Goal: Check status: Check status

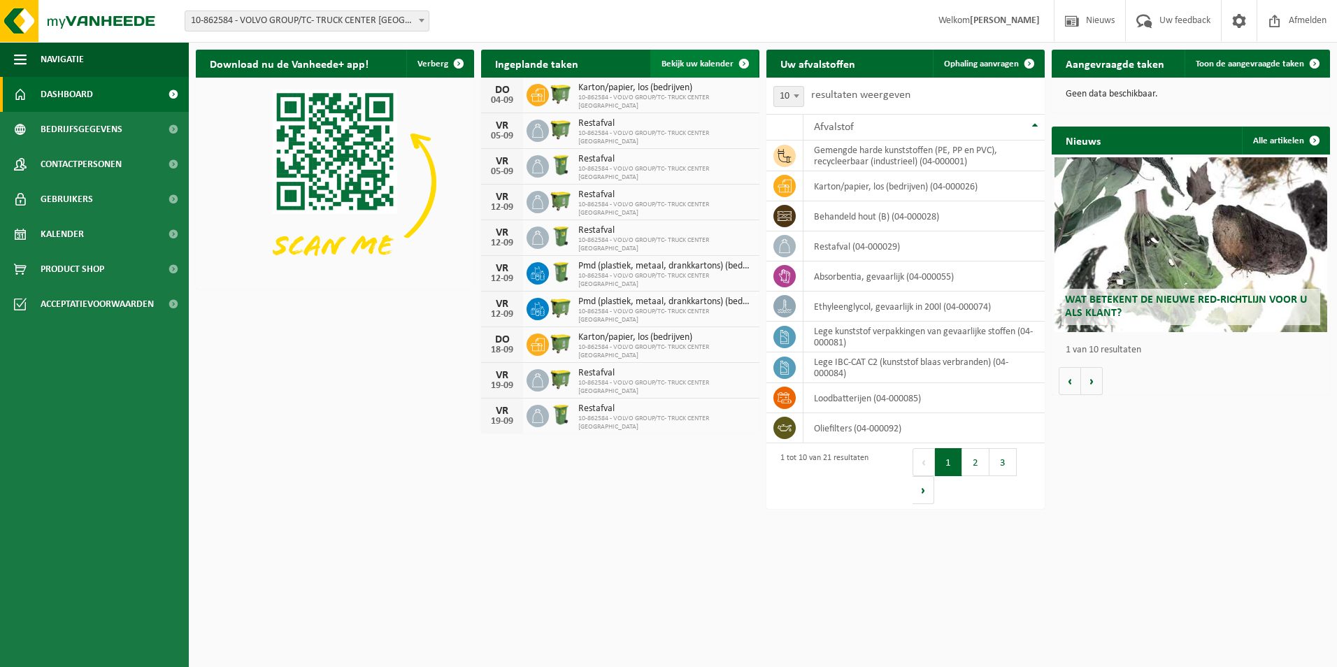
click at [722, 64] on span "Bekijk uw kalender" at bounding box center [698, 63] width 72 height 9
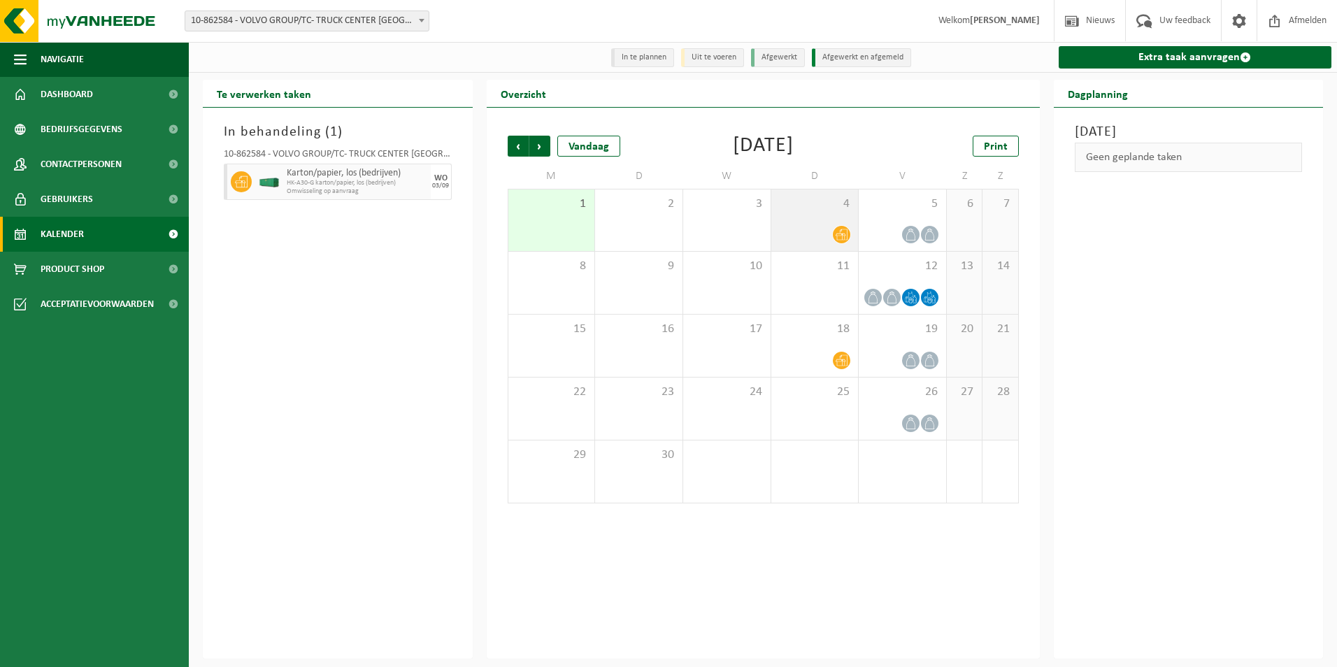
click at [839, 233] on icon at bounding box center [842, 235] width 12 height 12
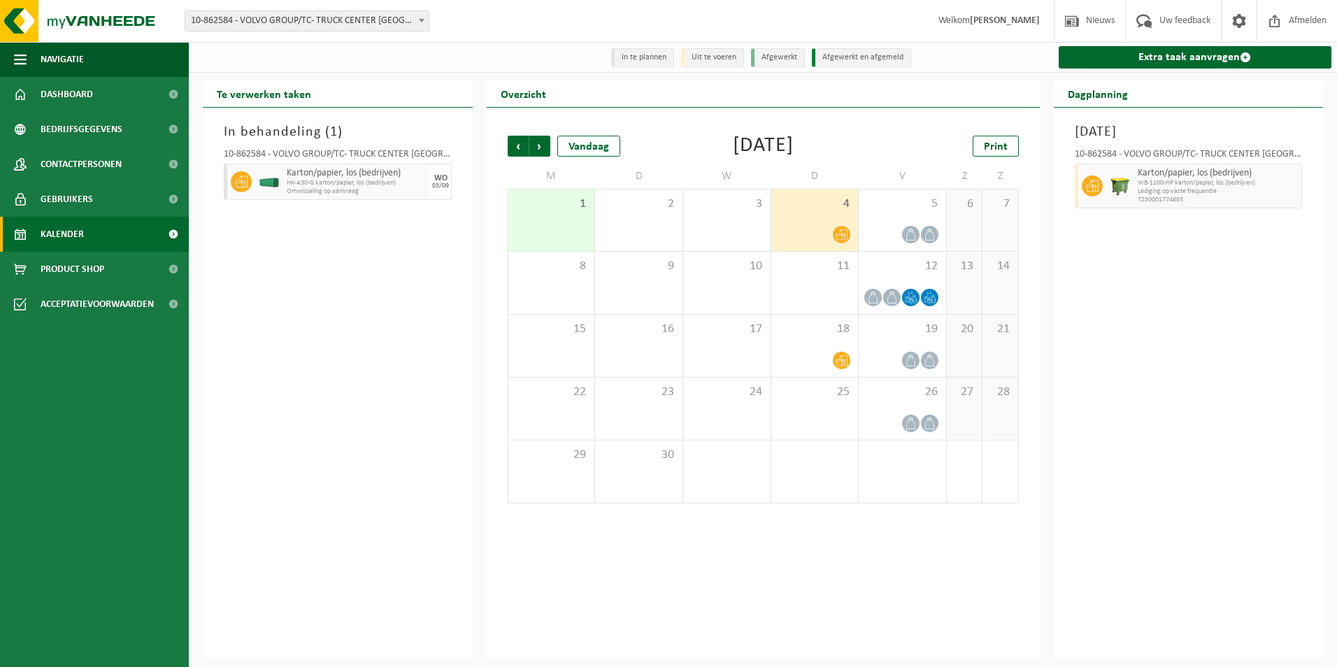
click at [699, 57] on li "Uit te voeren" at bounding box center [712, 57] width 63 height 19
click at [693, 56] on li "Uit te voeren" at bounding box center [712, 57] width 63 height 19
click at [511, 149] on span "Vorige" at bounding box center [518, 146] width 21 height 21
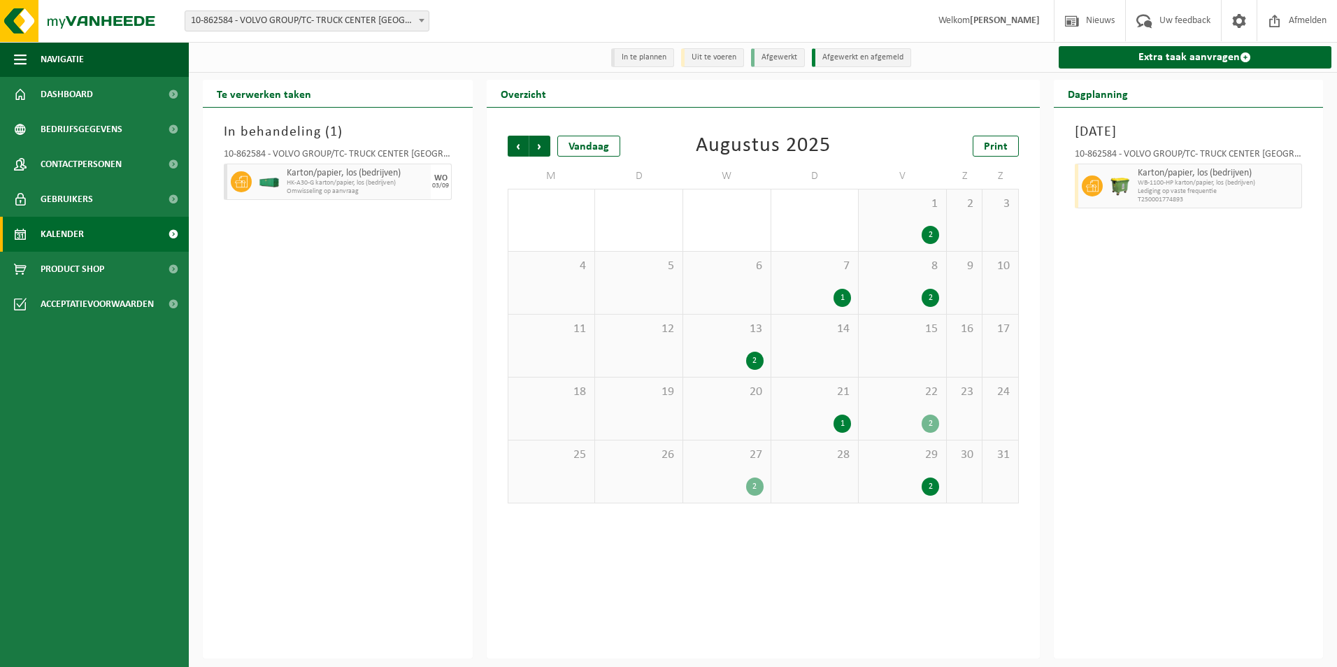
click at [934, 478] on div "29 2" at bounding box center [902, 472] width 87 height 62
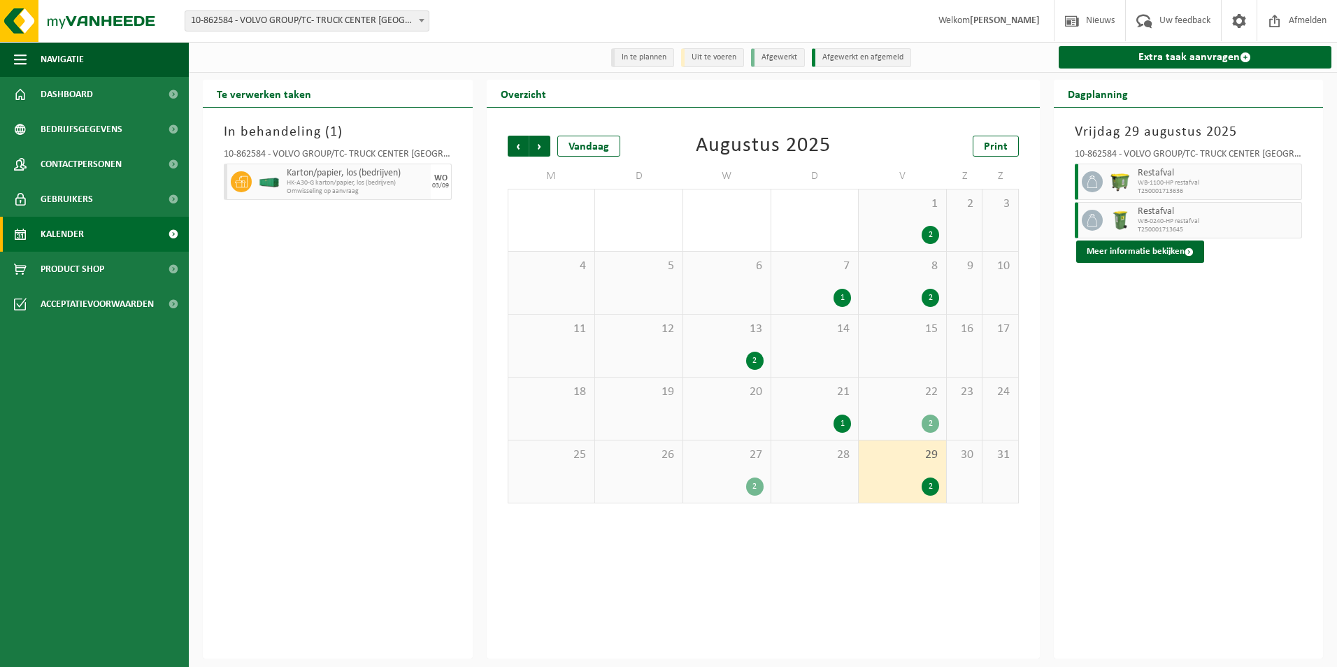
click at [757, 490] on div "2" at bounding box center [754, 487] width 17 height 18
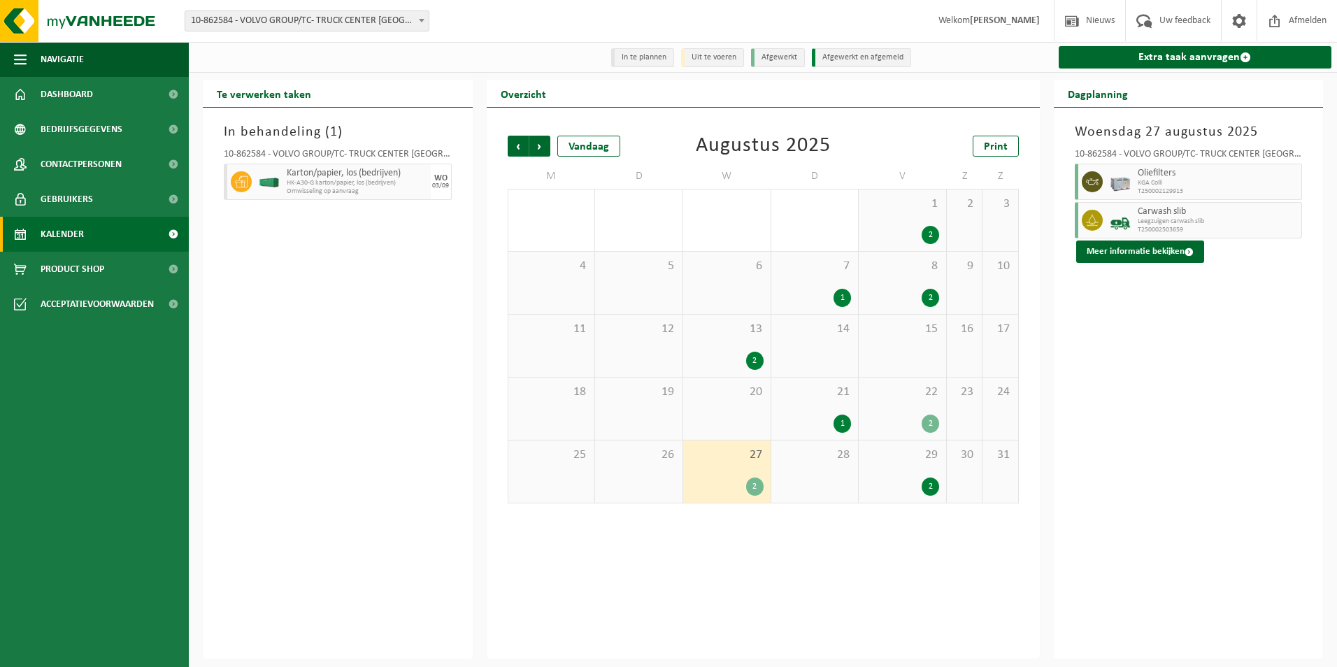
click at [928, 425] on div "2" at bounding box center [930, 424] width 17 height 18
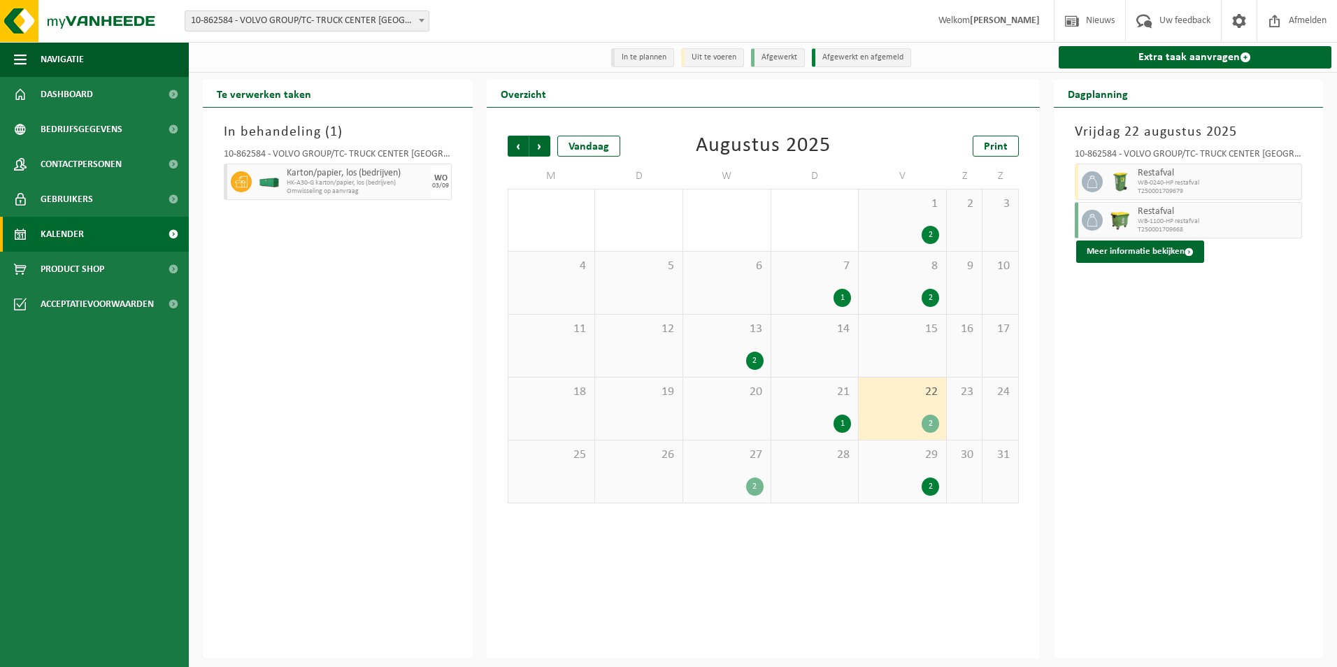
click at [820, 421] on div "1" at bounding box center [814, 424] width 73 height 18
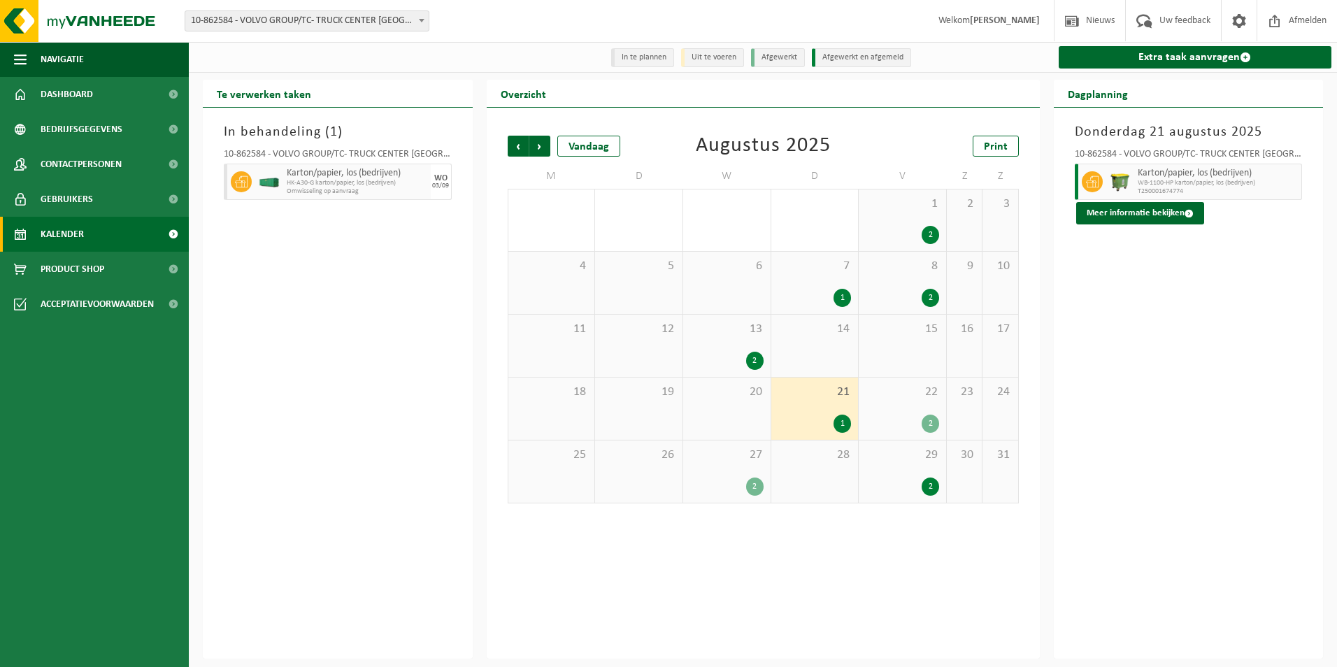
click at [921, 479] on div "2" at bounding box center [902, 487] width 73 height 18
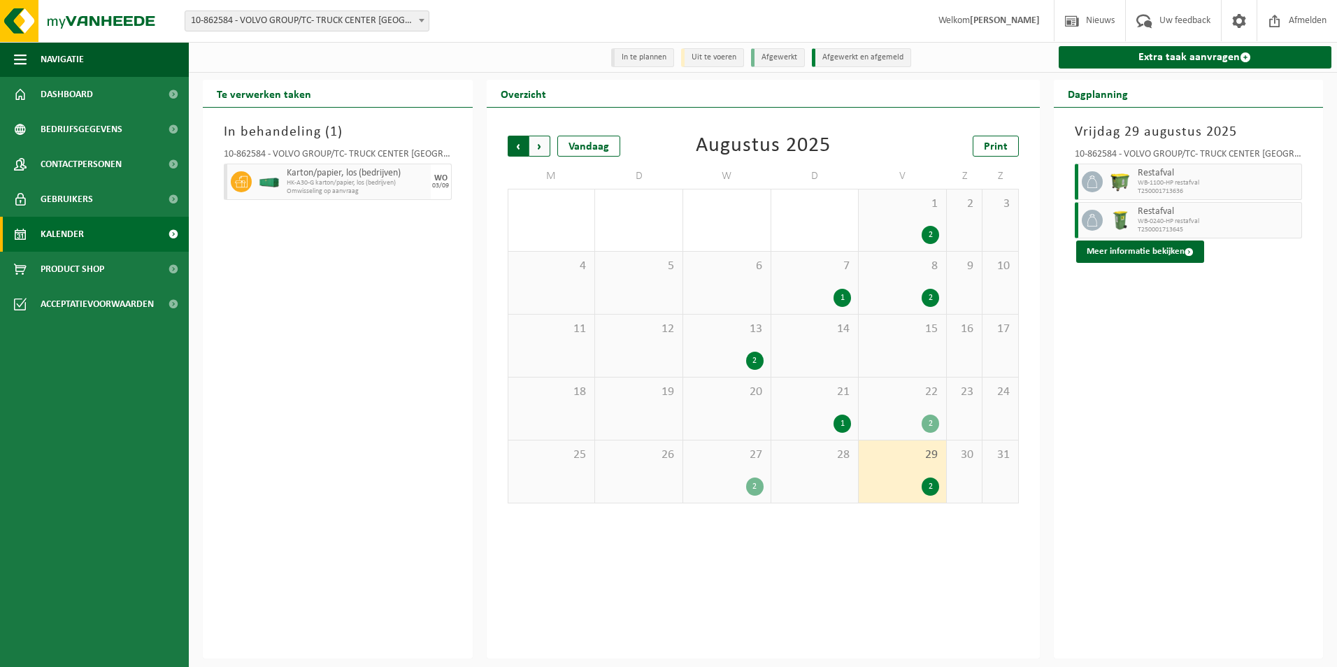
click at [542, 150] on span "Volgende" at bounding box center [539, 146] width 21 height 21
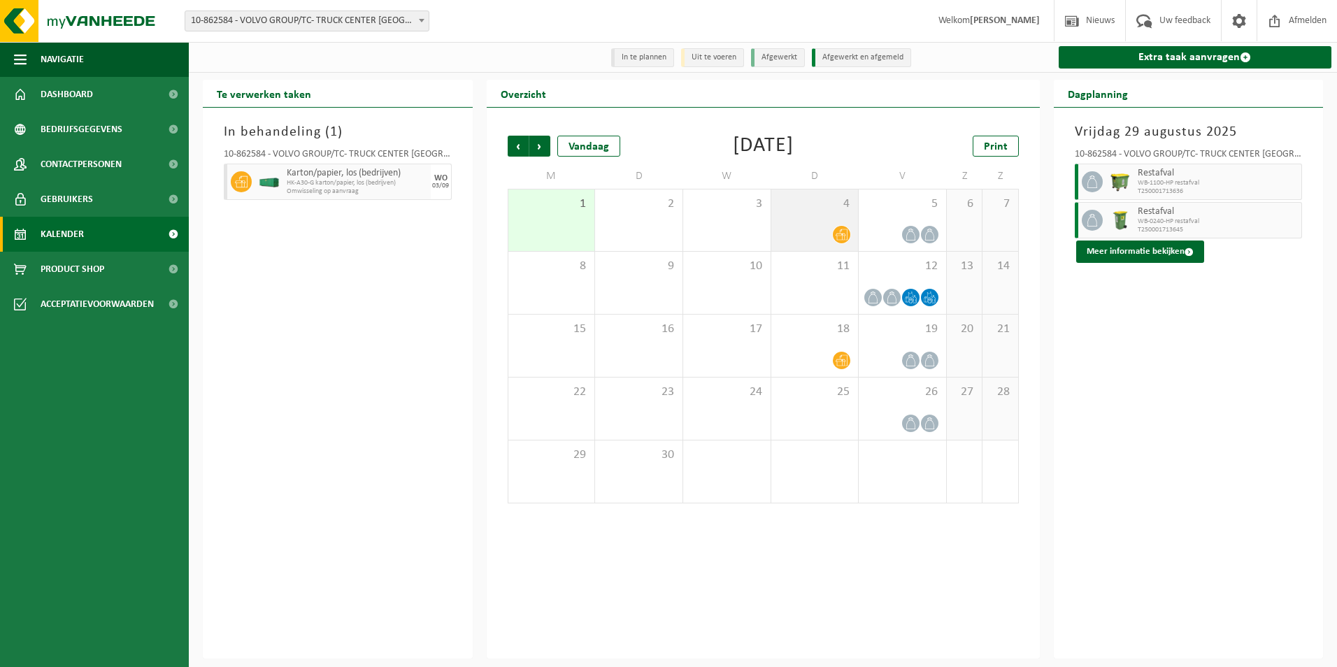
click at [847, 235] on icon at bounding box center [842, 235] width 12 height 12
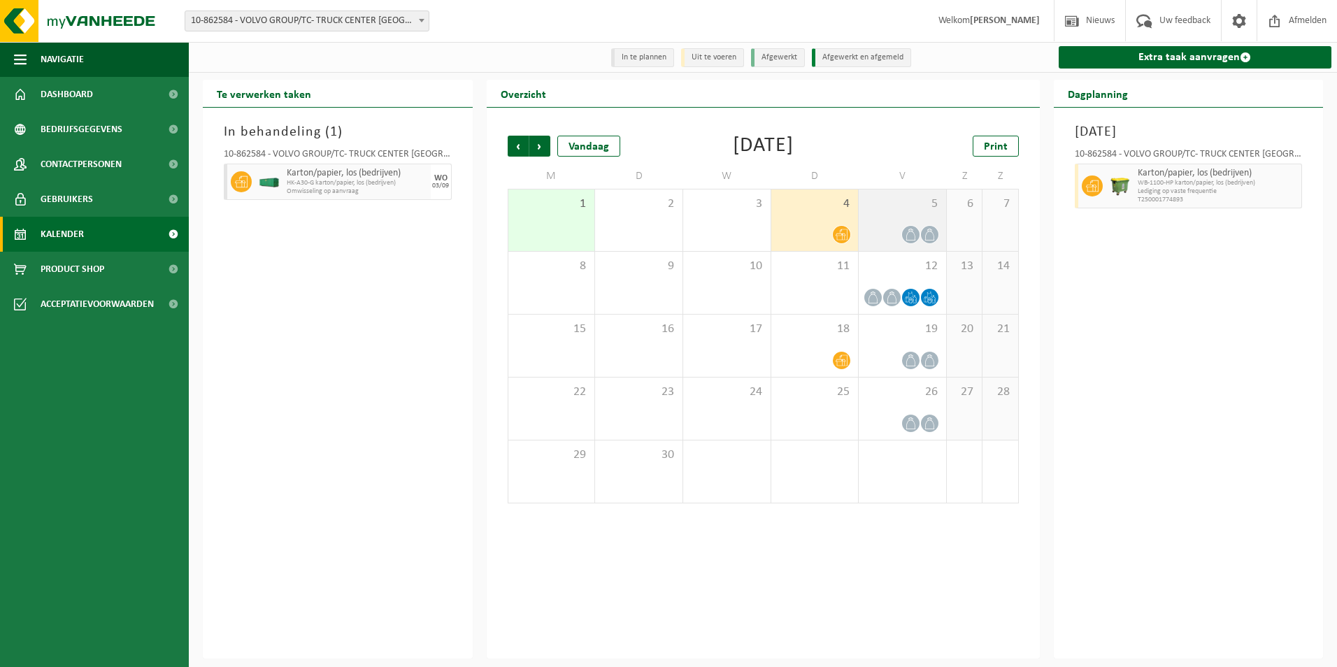
click at [922, 238] on span at bounding box center [929, 234] width 17 height 17
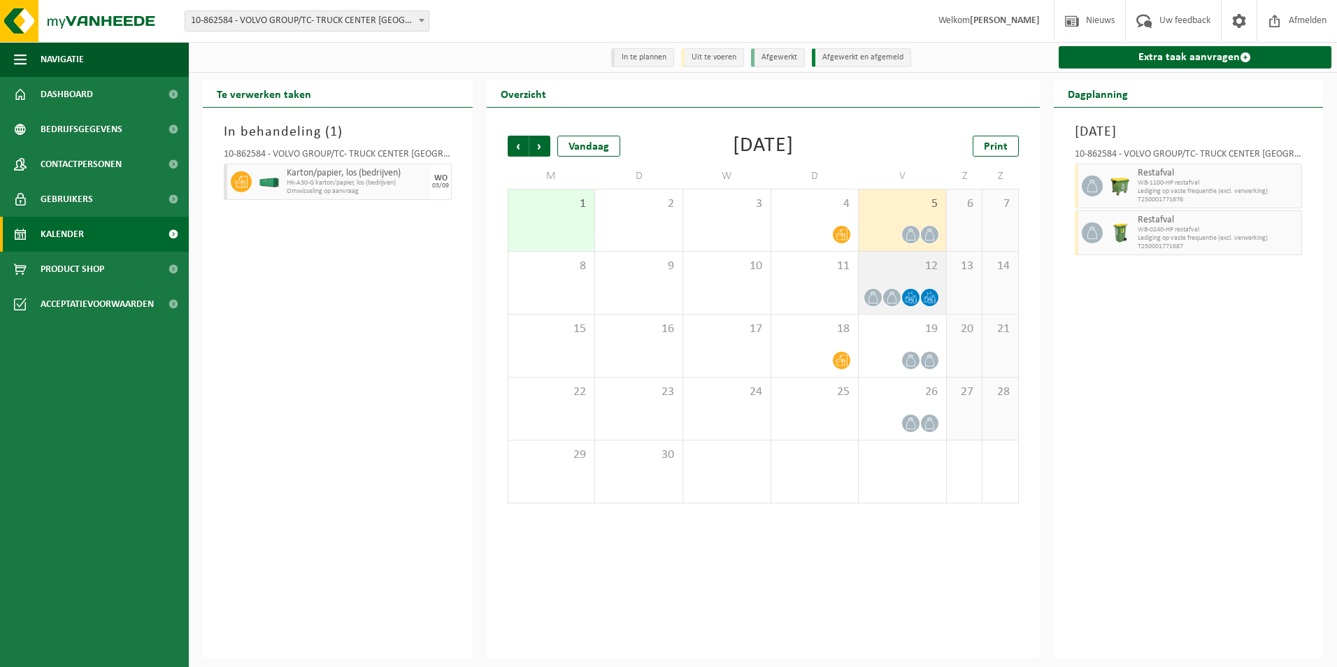
click at [905, 304] on icon at bounding box center [911, 298] width 12 height 12
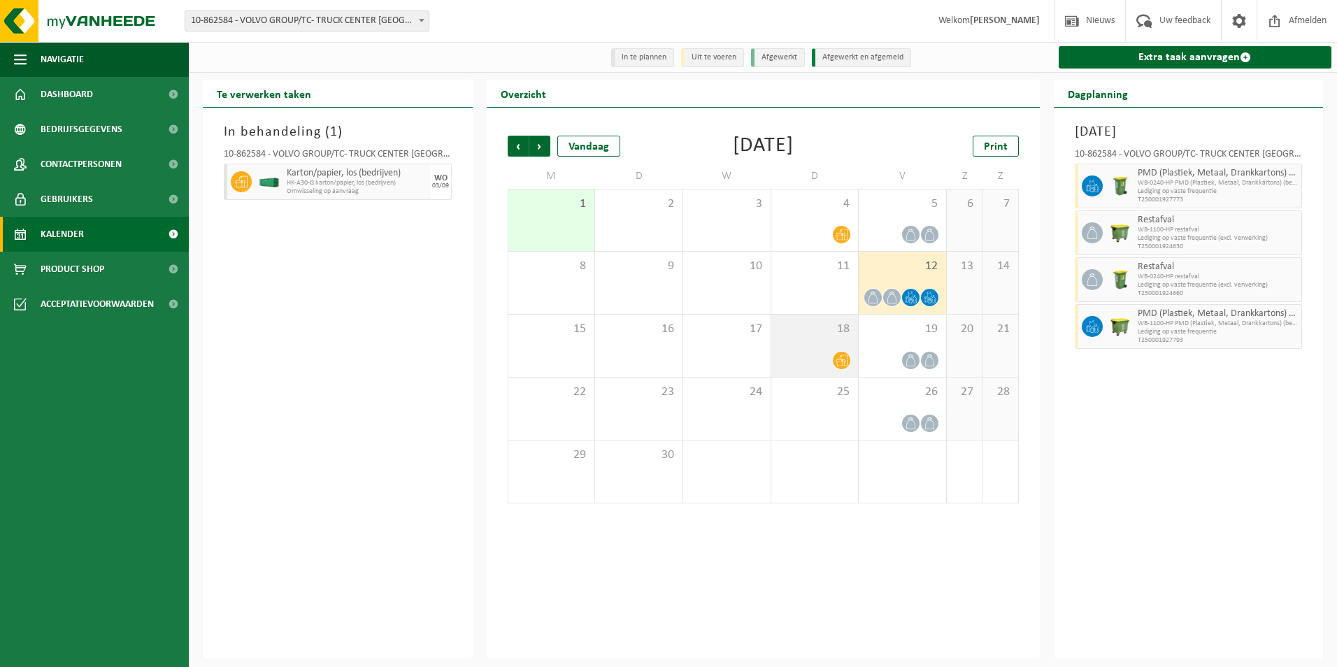
click at [828, 364] on div at bounding box center [814, 360] width 73 height 19
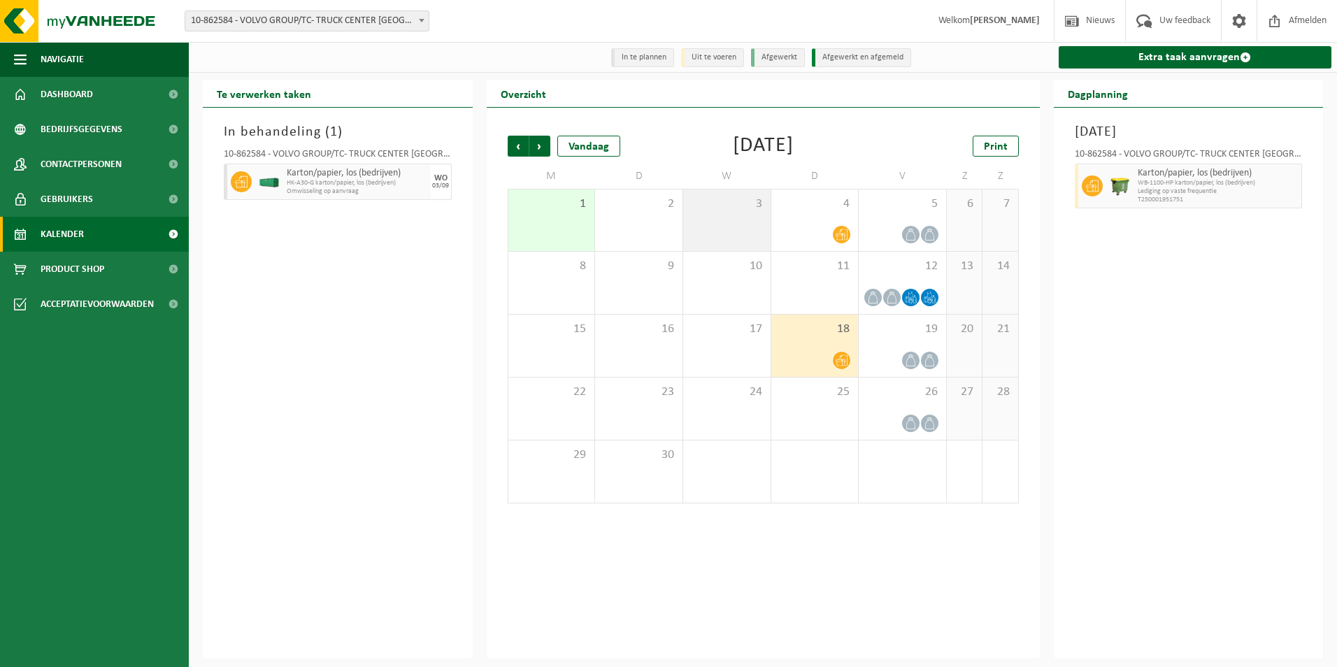
click at [743, 224] on div "3" at bounding box center [726, 221] width 87 height 62
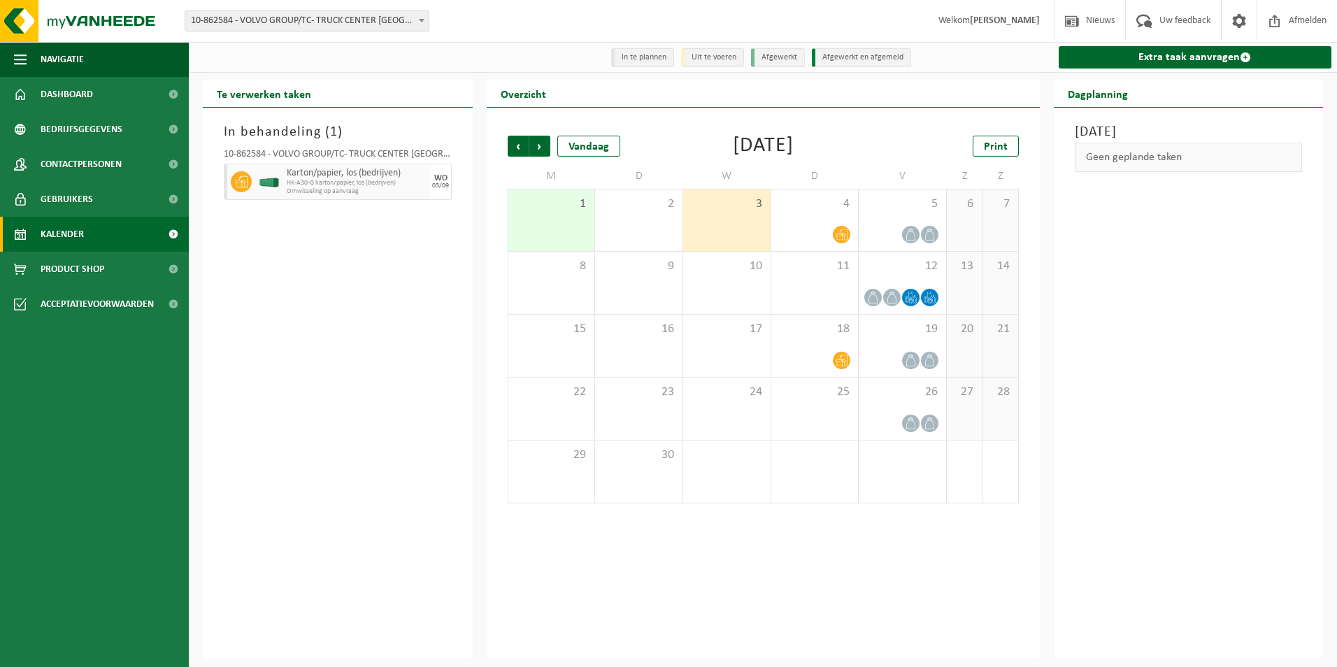
click at [743, 224] on div "3" at bounding box center [726, 221] width 87 height 62
drag, startPoint x: 743, startPoint y: 224, endPoint x: 780, endPoint y: 59, distance: 168.3
click at [780, 59] on li "Afgewerkt" at bounding box center [778, 57] width 54 height 19
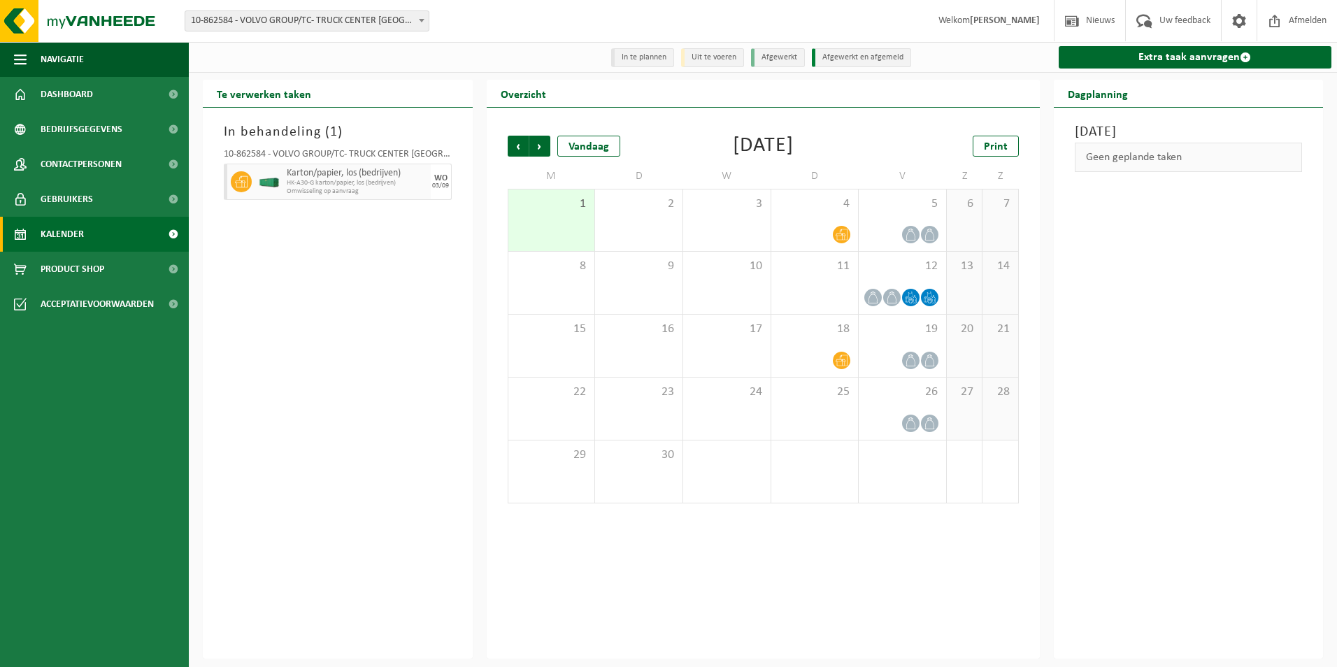
click at [772, 57] on li "Afgewerkt" at bounding box center [778, 57] width 54 height 19
click at [350, 186] on span "HK-A30-G karton/papier, los (bedrijven)" at bounding box center [347, 183] width 120 height 8
click at [238, 180] on icon at bounding box center [241, 182] width 13 height 13
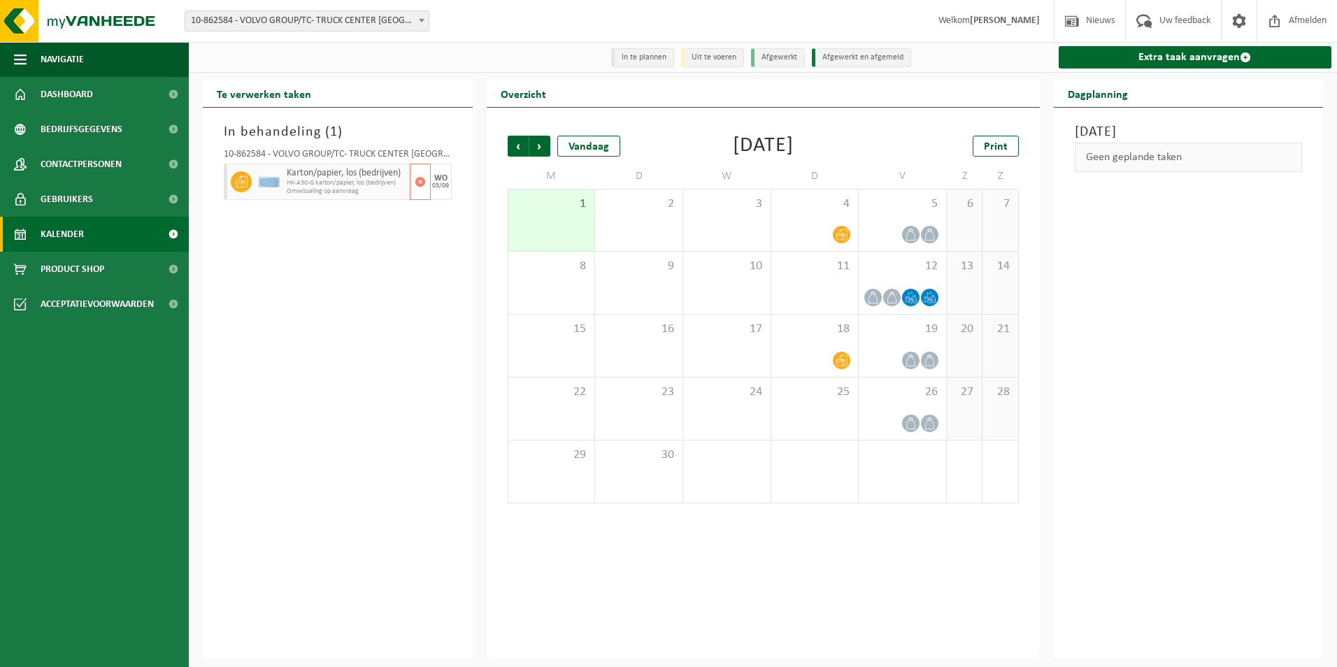
click at [238, 180] on icon at bounding box center [241, 182] width 13 height 13
drag, startPoint x: 238, startPoint y: 180, endPoint x: 299, endPoint y: 282, distance: 118.6
click at [299, 282] on div "In behandeling ( 1 ) 10-862584 - VOLVO GROUP/TC- TRUCK CENTER ANTWERPEN - ANTWE…" at bounding box center [338, 383] width 270 height 551
click at [297, 296] on div "In behandeling ( 1 ) 10-862584 - VOLVO GROUP/TC- TRUCK CENTER ANTWERPEN - ANTWE…" at bounding box center [338, 383] width 270 height 551
click at [303, 298] on div "In behandeling ( 1 ) 10-862584 - VOLVO GROUP/TC- TRUCK CENTER ANTWERPEN - ANTWE…" at bounding box center [338, 383] width 270 height 551
